Goal: Information Seeking & Learning: Understand process/instructions

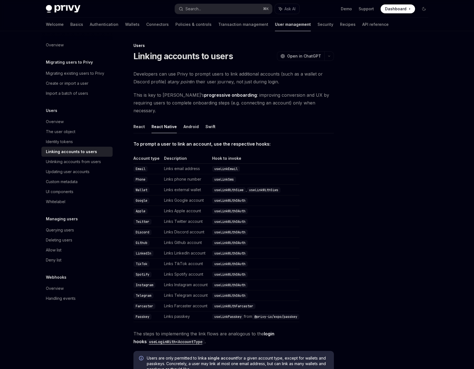
type textarea "*"
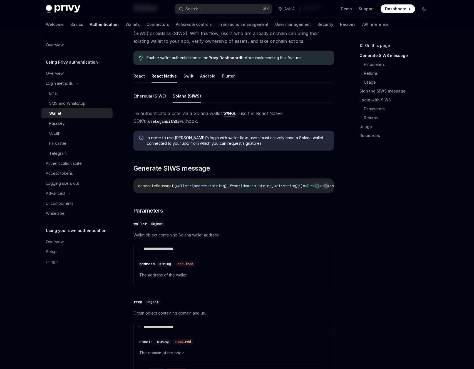
scroll to position [47, 0]
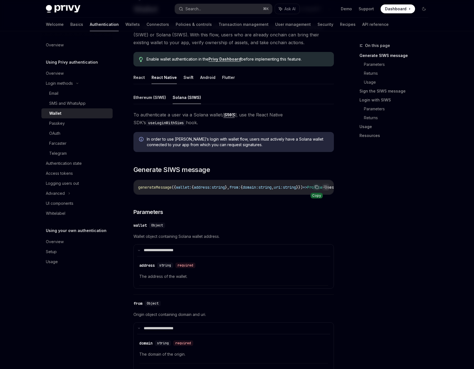
click at [316, 187] on icon "Copy the contents from the code block" at bounding box center [316, 187] width 4 height 4
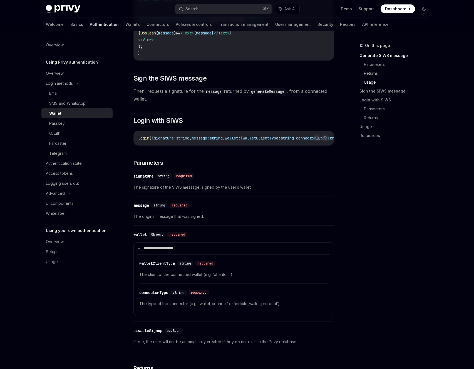
scroll to position [713, 0]
click at [182, 151] on div "**********" at bounding box center [233, 90] width 200 height 1290
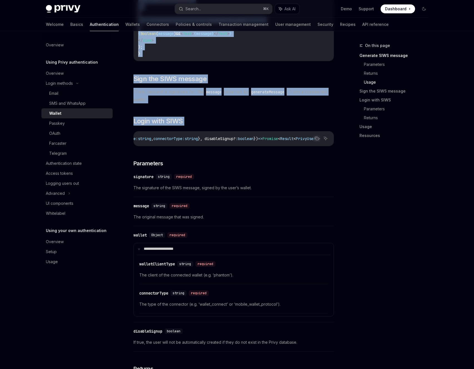
scroll to position [0, 185]
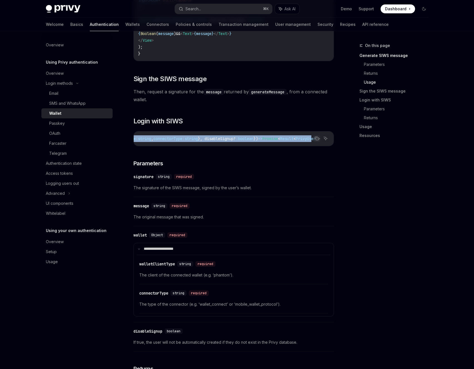
drag, startPoint x: 138, startPoint y: 140, endPoint x: 311, endPoint y: 140, distance: 173.9
click at [311, 140] on div "login ({ signature: string , message: string , wallet: { walletClientType: stri…" at bounding box center [234, 138] width 200 height 14
click at [300, 137] on div "login ({ signature: string , message: string , wallet: { walletClientType: stri…" at bounding box center [234, 138] width 200 height 14
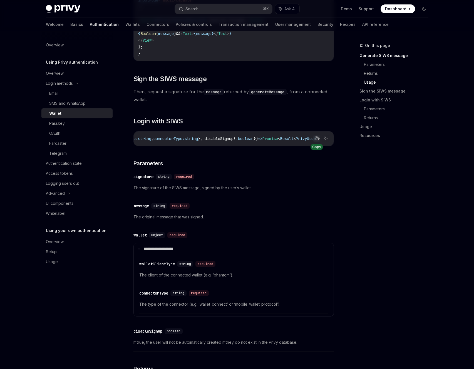
click at [314, 141] on icon "Copy the contents from the code block" at bounding box center [316, 138] width 4 height 4
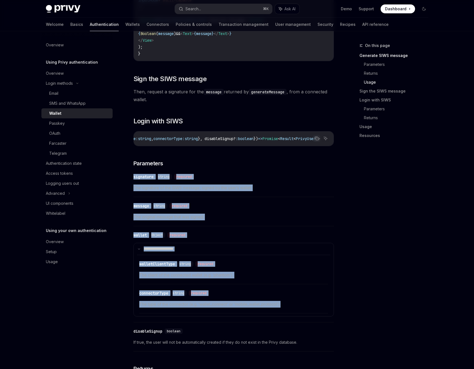
drag, startPoint x: 132, startPoint y: 178, endPoint x: 298, endPoint y: 306, distance: 209.8
click at [294, 310] on div "Login methods Wallet OpenAI Open in ChatGPT OpenAI Open in ChatGPT For users wh…" at bounding box center [181, 110] width 307 height 1563
copy div "**********"
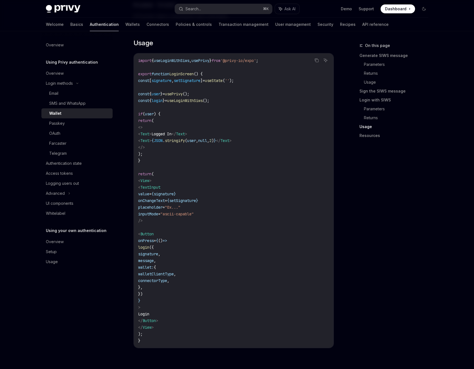
scroll to position [1091, 0]
drag, startPoint x: 166, startPoint y: 306, endPoint x: 141, endPoint y: 252, distance: 60.0
click at [141, 252] on code "import { useLoginWithSiws , usePrivy } from '@privy-io/expo' ; export function …" at bounding box center [233, 200] width 191 height 287
click at [167, 283] on span "connectorType" at bounding box center [152, 280] width 29 height 5
drag, startPoint x: 166, startPoint y: 297, endPoint x: 134, endPoint y: 253, distance: 55.0
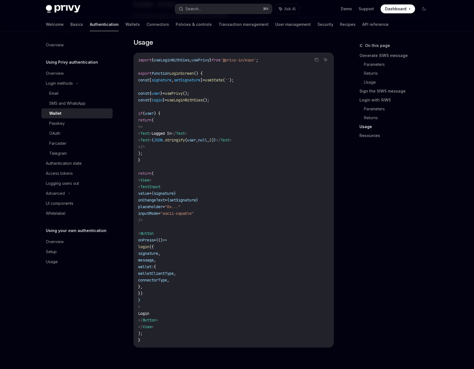
click at [134, 253] on div "import { useLoginWithSiws , usePrivy } from '@privy-io/expo' ; export function …" at bounding box center [234, 200] width 200 height 295
copy code "login ({ signature , message , wallet: { walletClientType , connectorType , }, …"
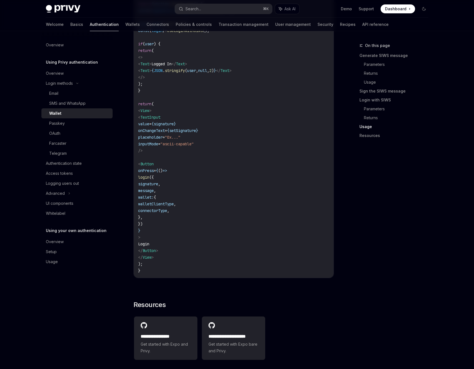
scroll to position [1160, 0]
click at [230, 219] on code "import { useLoginWithSiws , usePrivy } from '@privy-io/expo' ; export function …" at bounding box center [233, 130] width 191 height 287
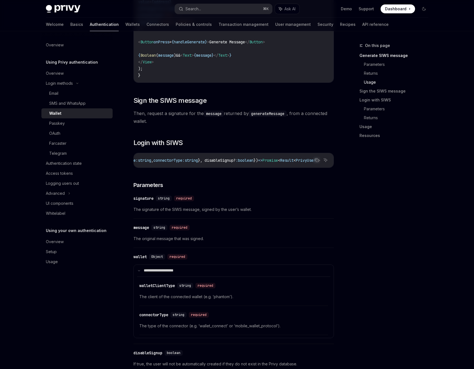
scroll to position [691, 0]
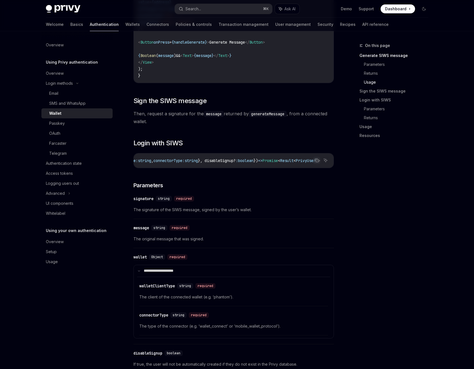
type textarea "*"
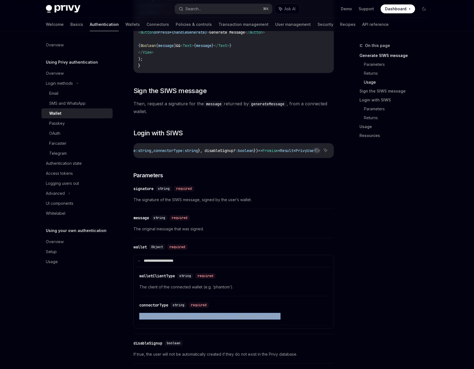
drag, startPoint x: 282, startPoint y: 323, endPoint x: 154, endPoint y: 320, distance: 127.8
drag, startPoint x: 199, startPoint y: 321, endPoint x: 226, endPoint y: 322, distance: 27.2
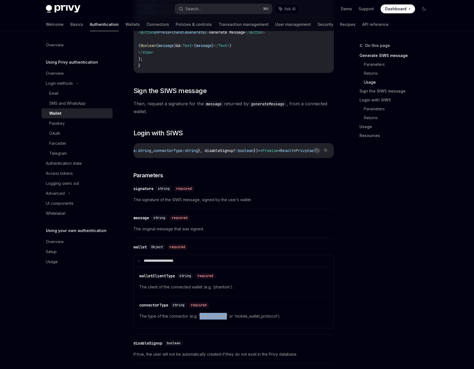
copy span "wallet_connect"
click at [215, 8] on button "Search... ⌘ K" at bounding box center [223, 9] width 97 height 10
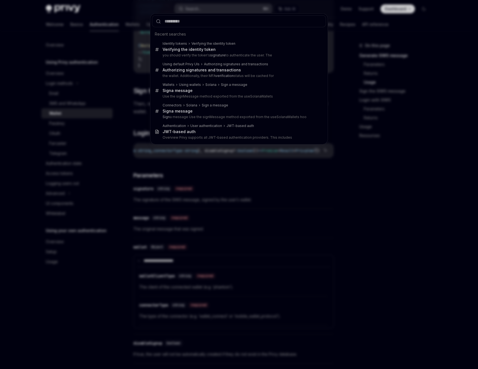
type input "**********"
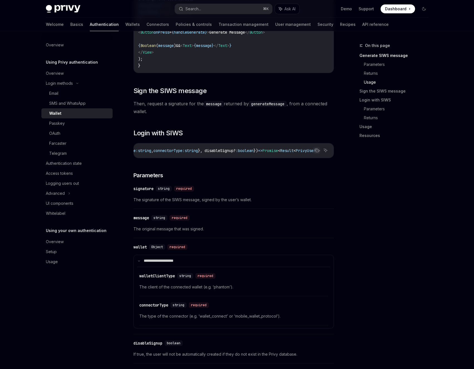
type textarea "*"
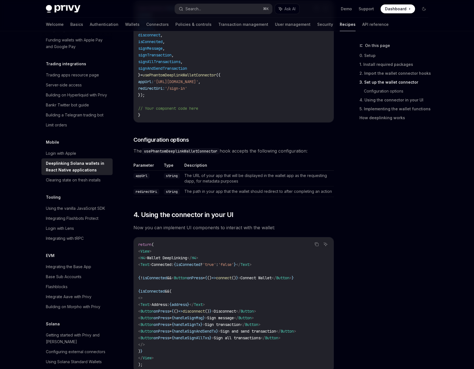
scroll to position [422, 0]
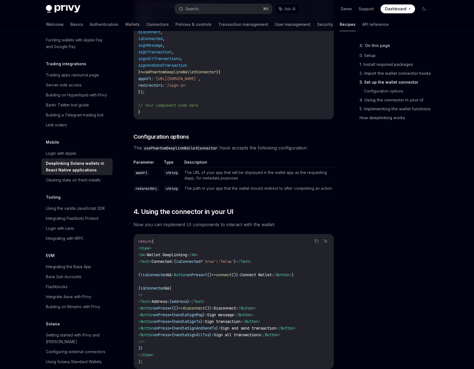
type textarea "*"
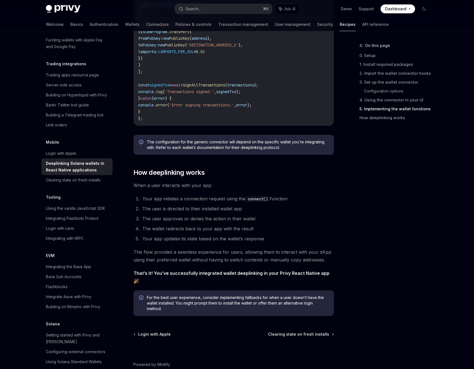
scroll to position [1207, 0]
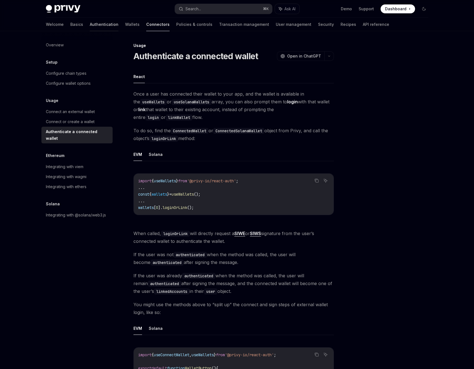
click at [90, 25] on link "Authentication" at bounding box center [104, 24] width 29 height 13
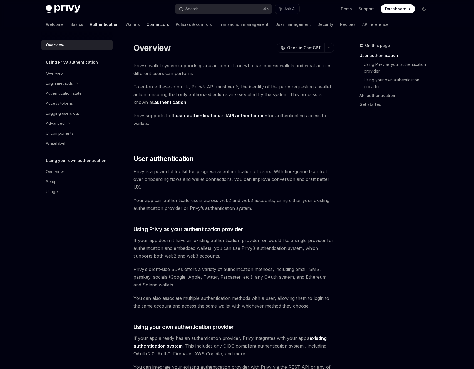
click at [146, 24] on link "Connectors" at bounding box center [157, 24] width 23 height 13
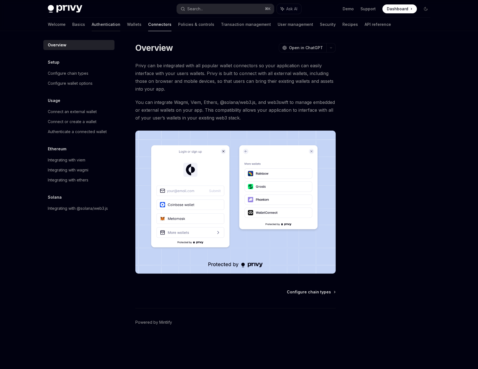
click at [92, 23] on link "Authentication" at bounding box center [106, 24] width 29 height 13
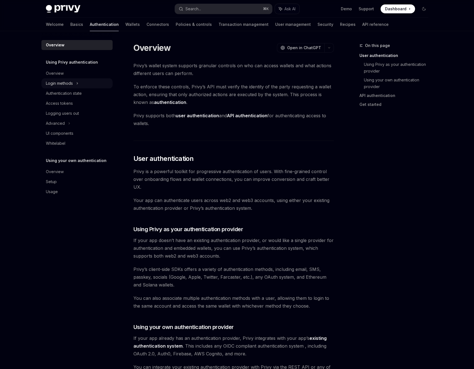
click at [74, 84] on div "Login methods" at bounding box center [76, 83] width 71 height 10
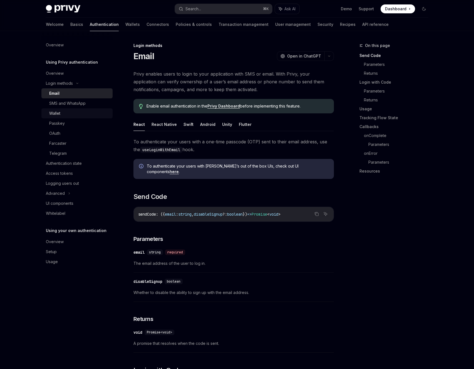
click at [63, 114] on div "Wallet" at bounding box center [79, 113] width 60 height 7
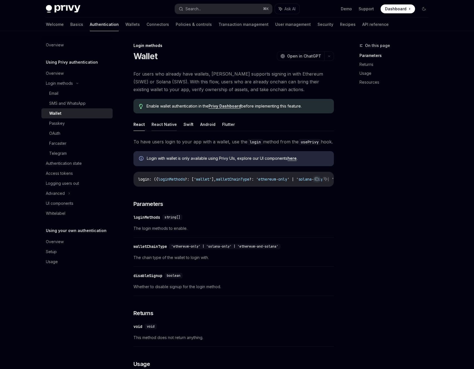
click at [161, 124] on button "React Native" at bounding box center [163, 124] width 25 height 13
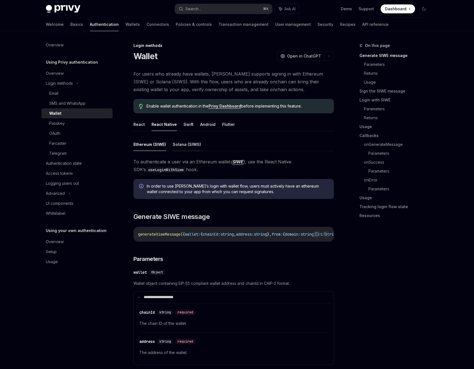
click at [180, 145] on button "Solana (SIWS)" at bounding box center [187, 144] width 28 height 13
type textarea "*"
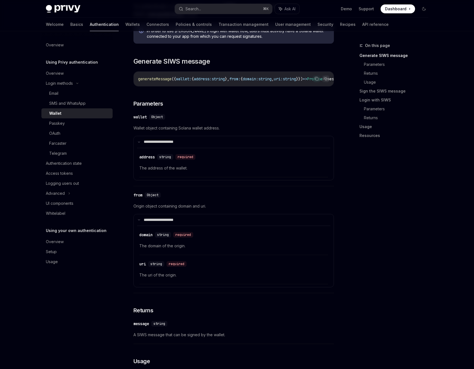
scroll to position [236, 0]
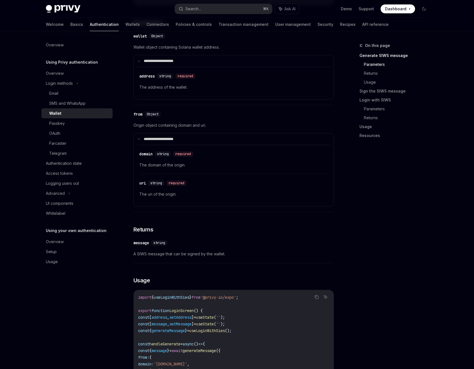
drag, startPoint x: 197, startPoint y: 254, endPoint x: 212, endPoint y: 258, distance: 15.9
click at [196, 254] on span "A SIWS message that can be signed by the wallet." at bounding box center [233, 254] width 200 height 7
drag, startPoint x: 231, startPoint y: 257, endPoint x: 130, endPoint y: 232, distance: 104.5
copy div "​ Returns ​ message string A SIWS message that can be signed by the wallet."
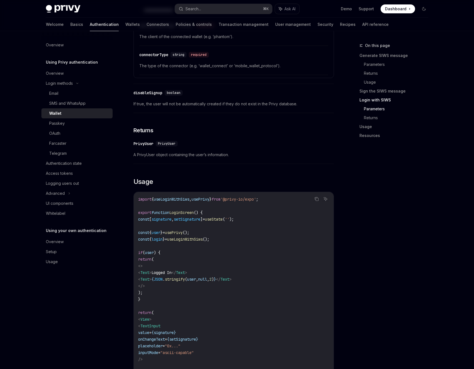
scroll to position [1051, 0]
